Goal: Task Accomplishment & Management: Manage account settings

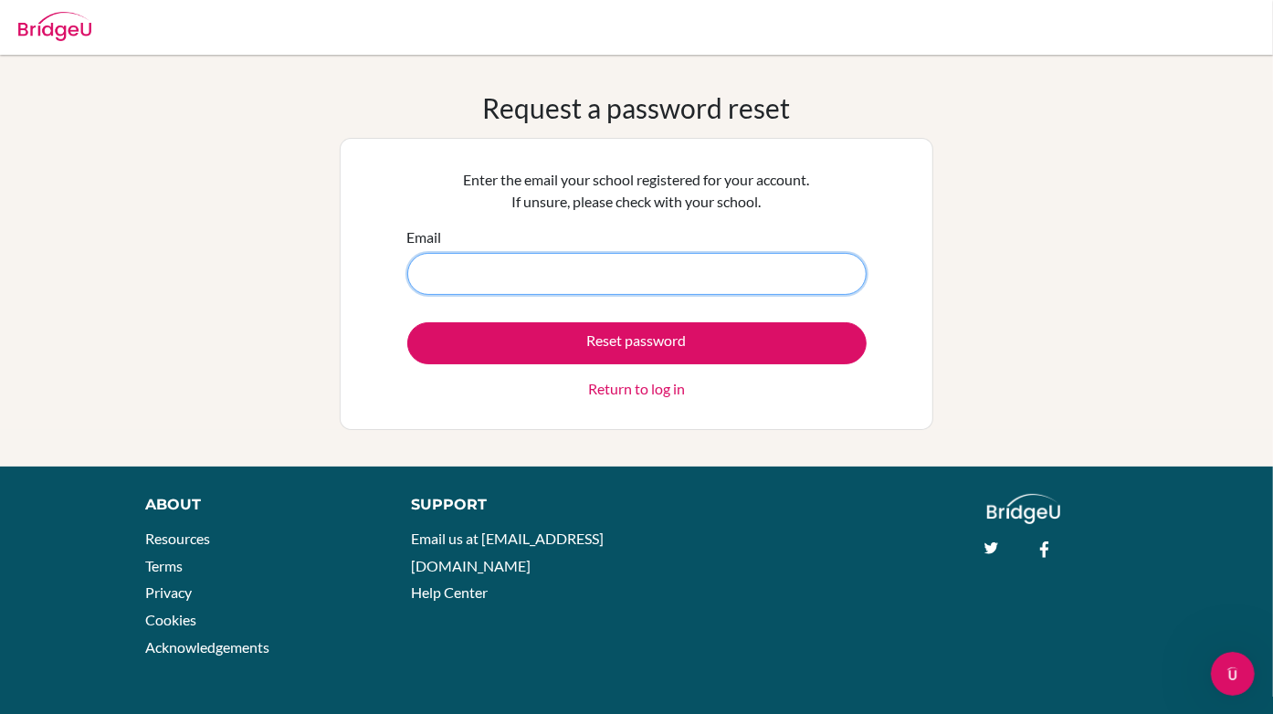
click at [587, 274] on input "Email" at bounding box center [636, 274] width 459 height 42
type input "[PERSON_NAME][EMAIL_ADDRESS][DOMAIN_NAME]"
click at [407, 322] on button "Reset password" at bounding box center [636, 343] width 459 height 42
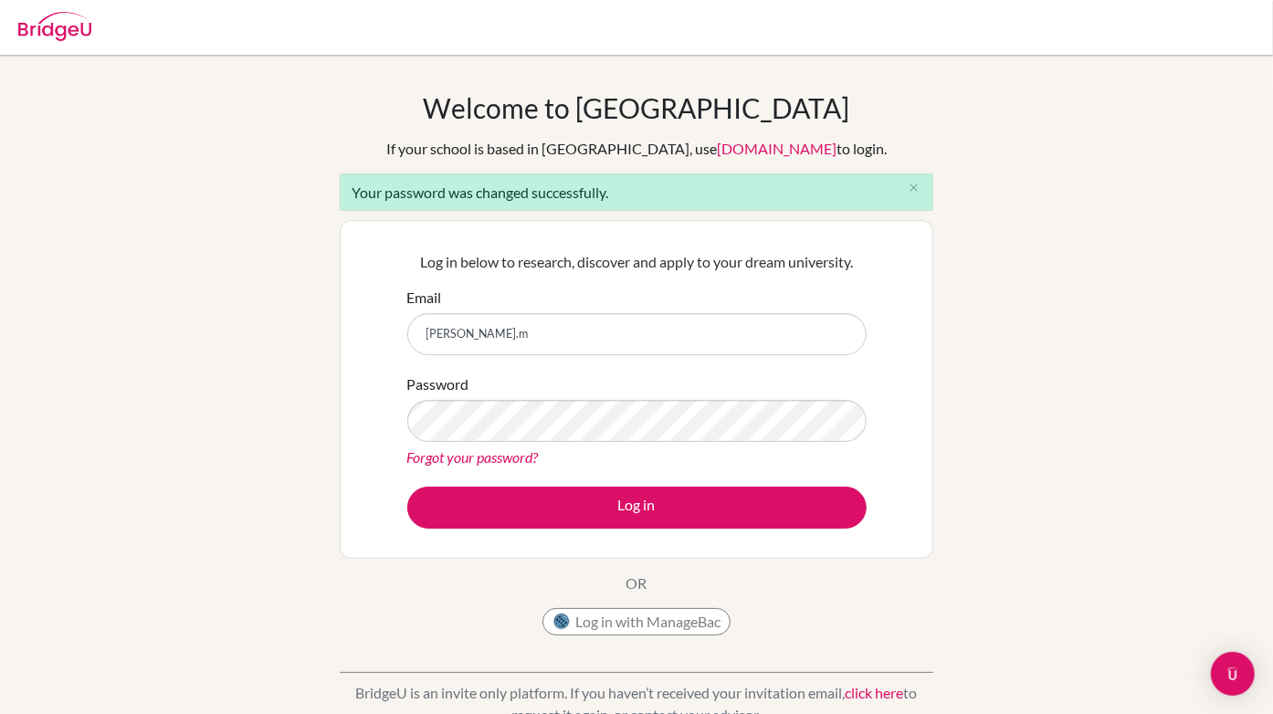
type input "[PERSON_NAME][EMAIL_ADDRESS][DOMAIN_NAME]"
click at [407, 487] on button "Log in" at bounding box center [636, 508] width 459 height 42
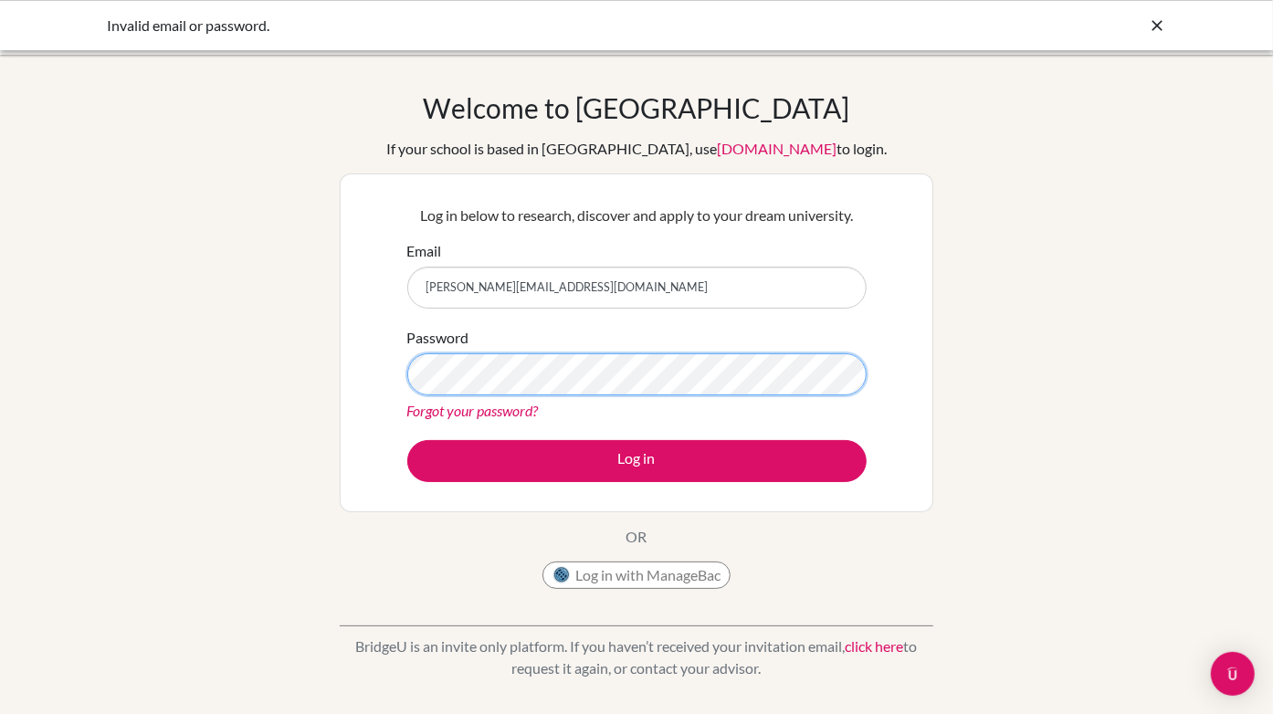
click at [407, 440] on button "Log in" at bounding box center [636, 461] width 459 height 42
